Goal: Find specific page/section: Find specific page/section

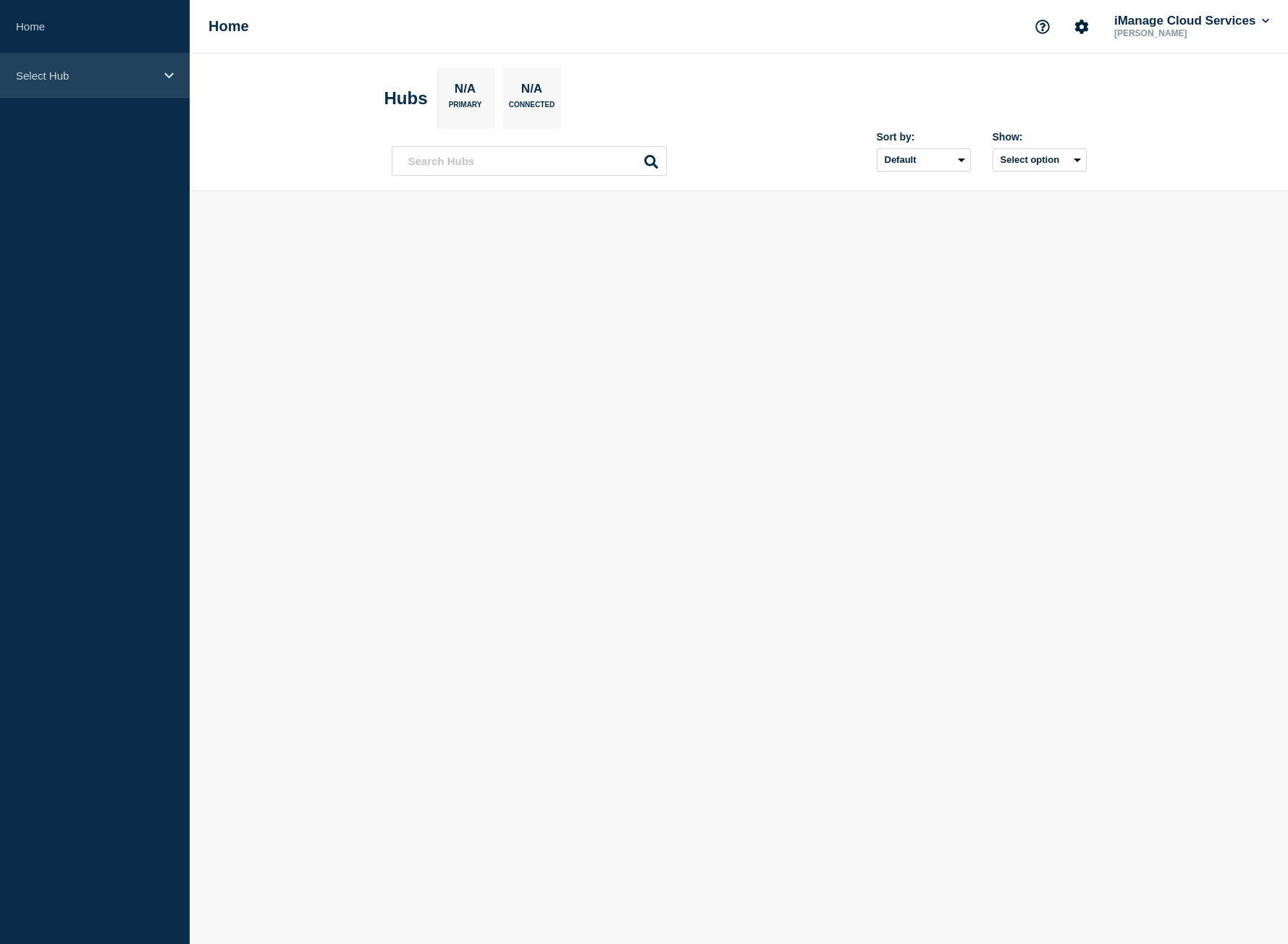
click at [94, 91] on div "Select Hub" at bounding box center [94, 75] width 190 height 44
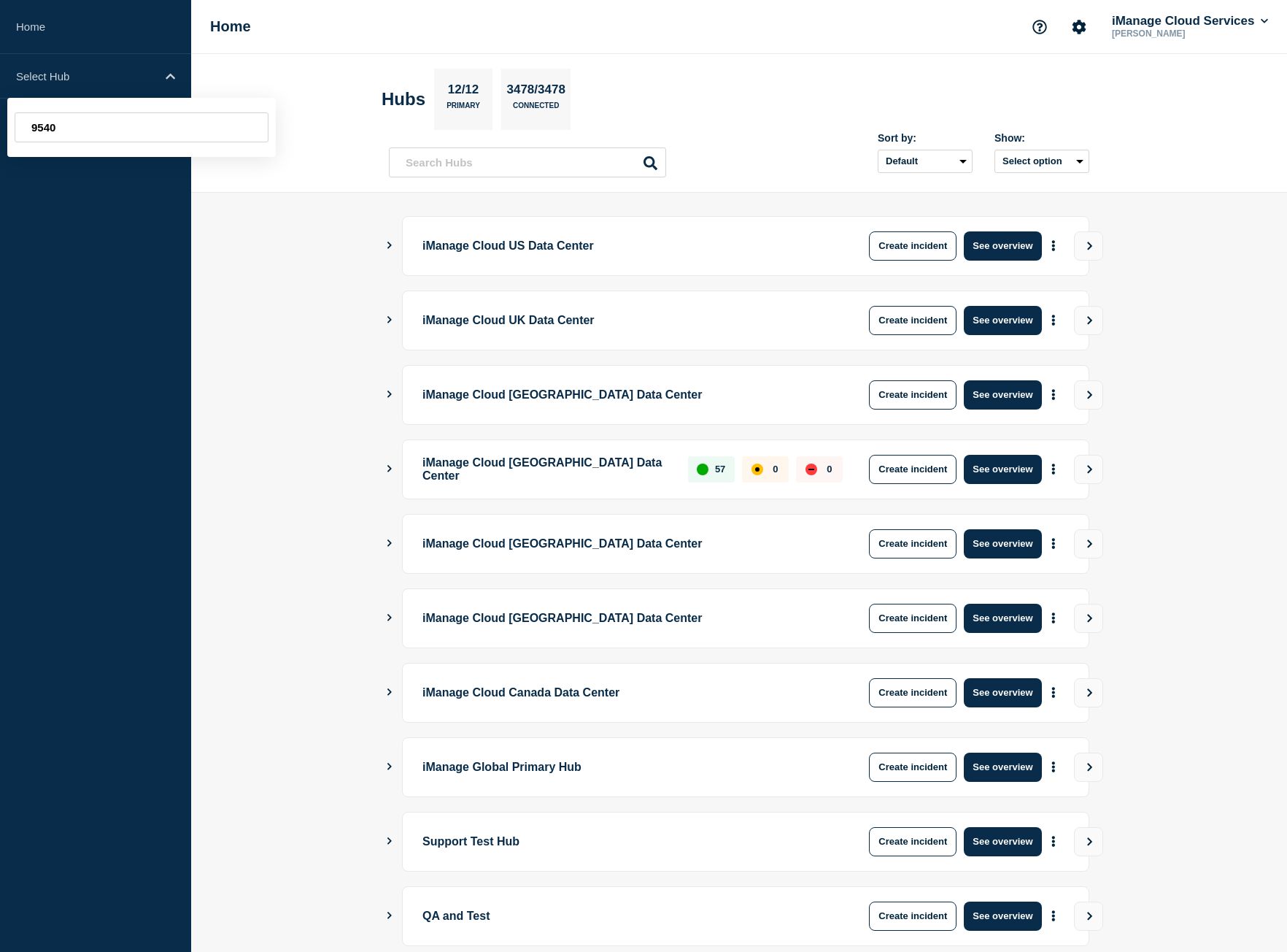
type input "9540"
